Goal: Information Seeking & Learning: Understand process/instructions

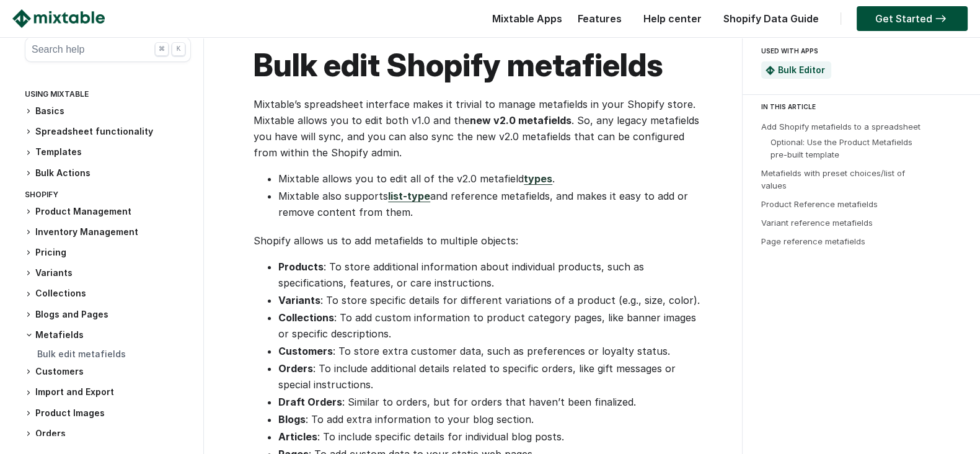
scroll to position [309, 0]
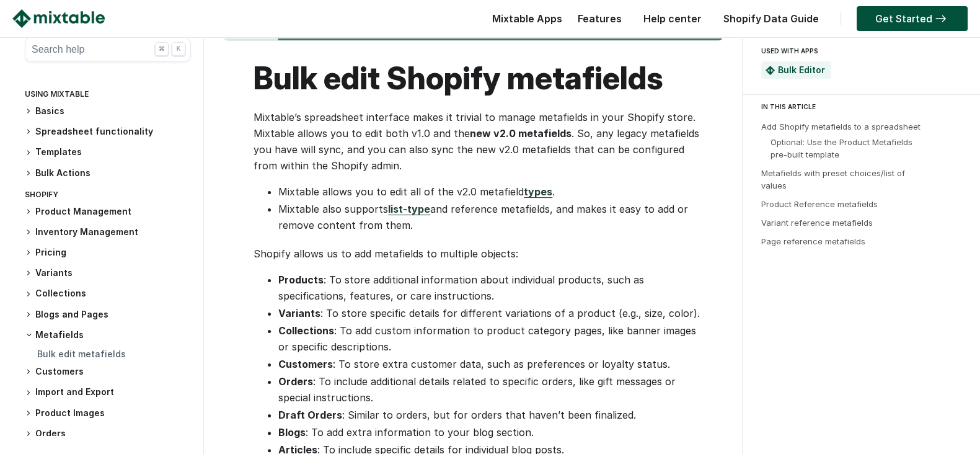
click at [533, 189] on link "types" at bounding box center [538, 191] width 29 height 12
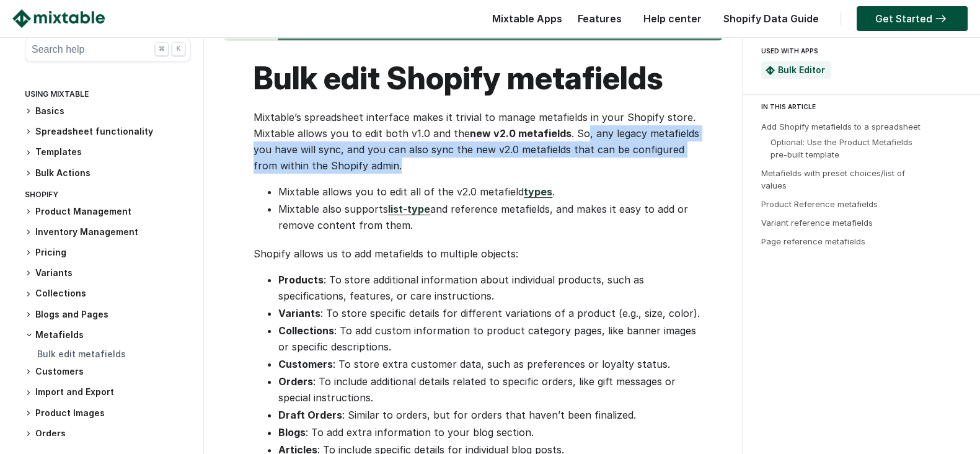
drag, startPoint x: 579, startPoint y: 131, endPoint x: 412, endPoint y: 159, distance: 169.0
click at [412, 159] on p "Mixtable’s spreadsheet interface makes it trivial to manage metafields in your …" at bounding box center [478, 141] width 451 height 64
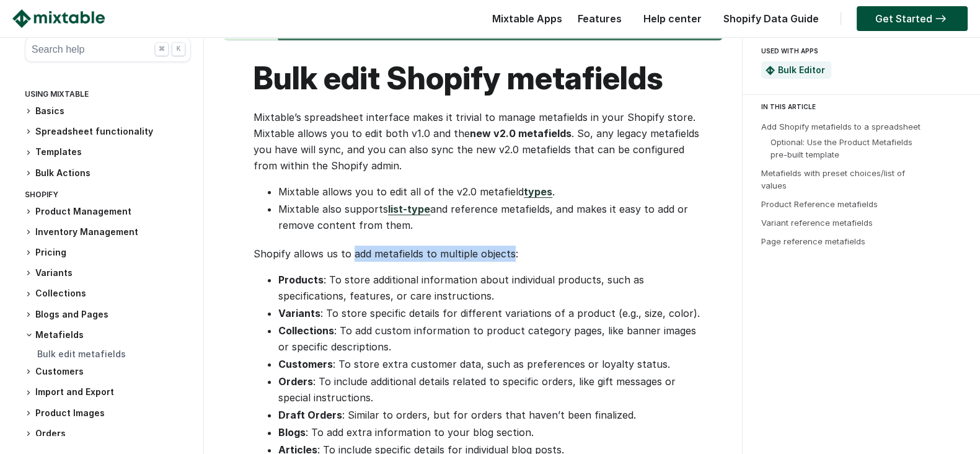
drag, startPoint x: 349, startPoint y: 255, endPoint x: 506, endPoint y: 258, distance: 156.8
click at [506, 258] on p "Shopify allows us to add metafields to multiple objects:" at bounding box center [478, 253] width 451 height 16
copy p "add metafields to multiple objects"
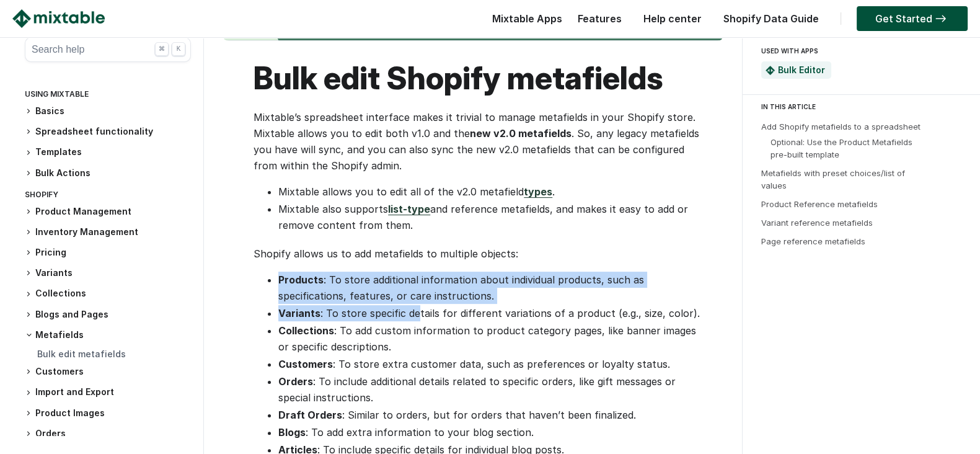
drag, startPoint x: 279, startPoint y: 279, endPoint x: 417, endPoint y: 319, distance: 143.8
click at [416, 318] on ul "Products : To store additional information about individual products, such as s…" at bounding box center [478, 381] width 451 height 221
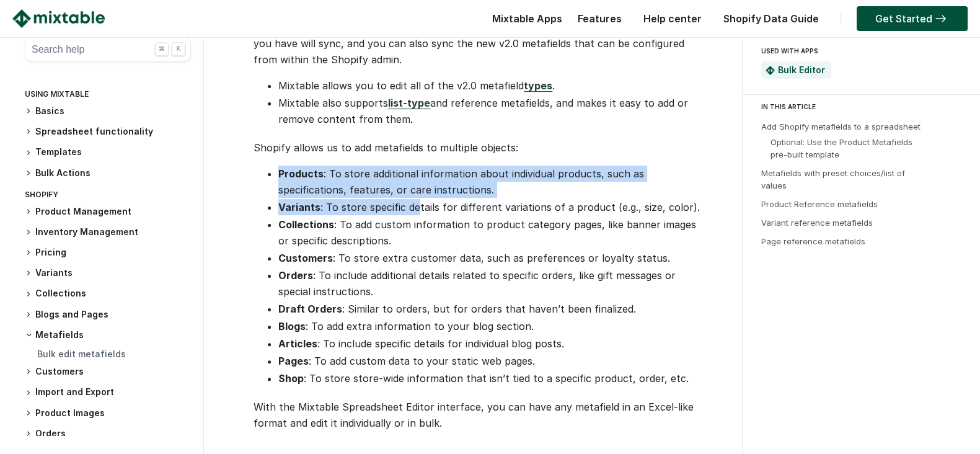
scroll to position [465, 0]
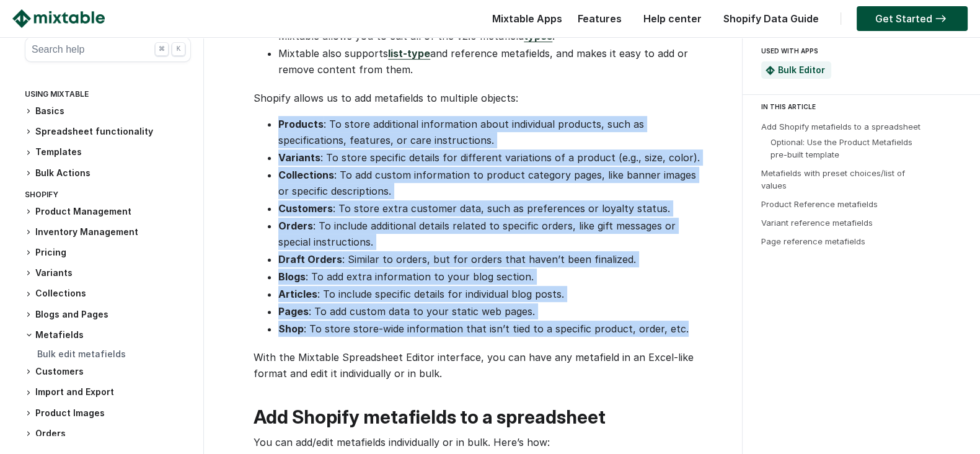
click at [683, 327] on li "Shop : To store store-wide information that isn’t tied to a specific product, o…" at bounding box center [491, 328] width 426 height 16
copy ul "Products : To store additional information about individual products, such as s…"
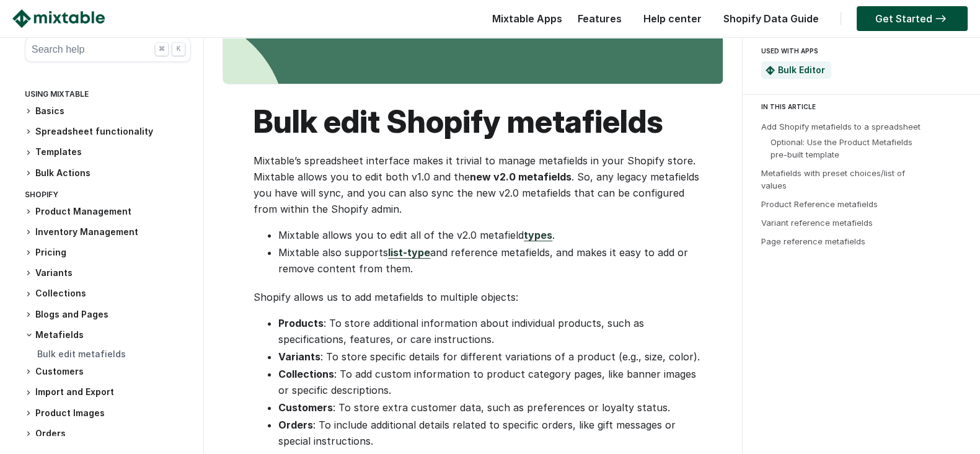
scroll to position [232, 0]
